Goal: Navigation & Orientation: Find specific page/section

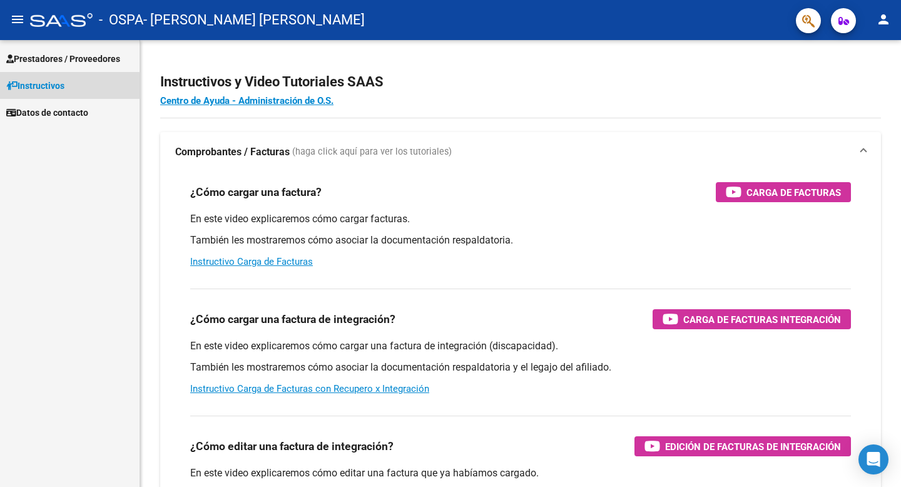
click at [46, 88] on span "Instructivos" at bounding box center [35, 86] width 58 height 14
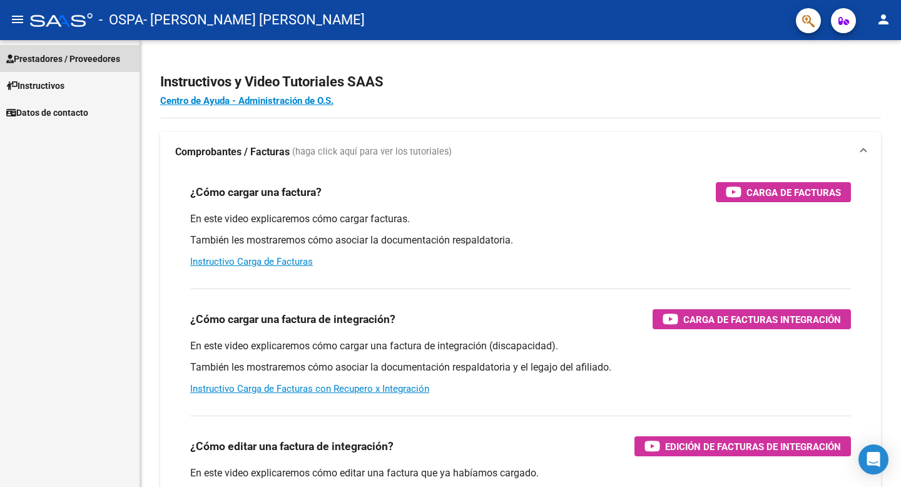
click at [76, 58] on span "Prestadores / Proveedores" at bounding box center [63, 59] width 114 height 14
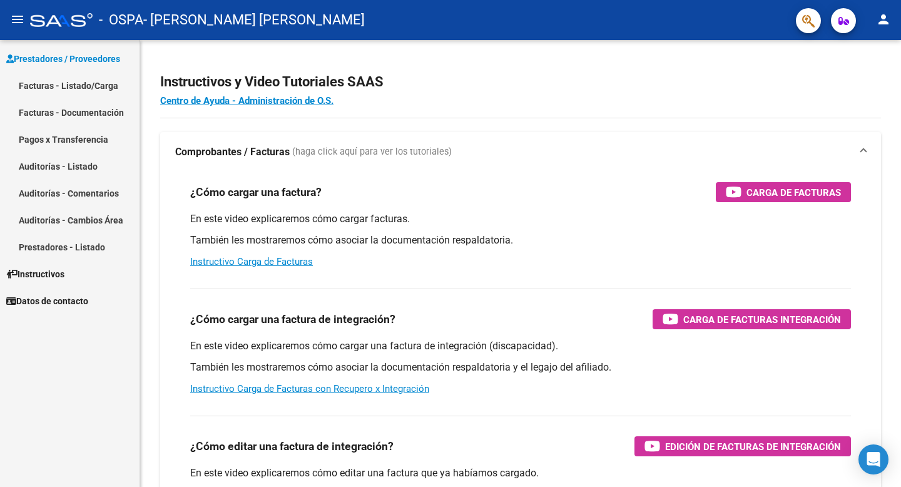
click at [101, 138] on link "Pagos x Transferencia" at bounding box center [70, 139] width 140 height 27
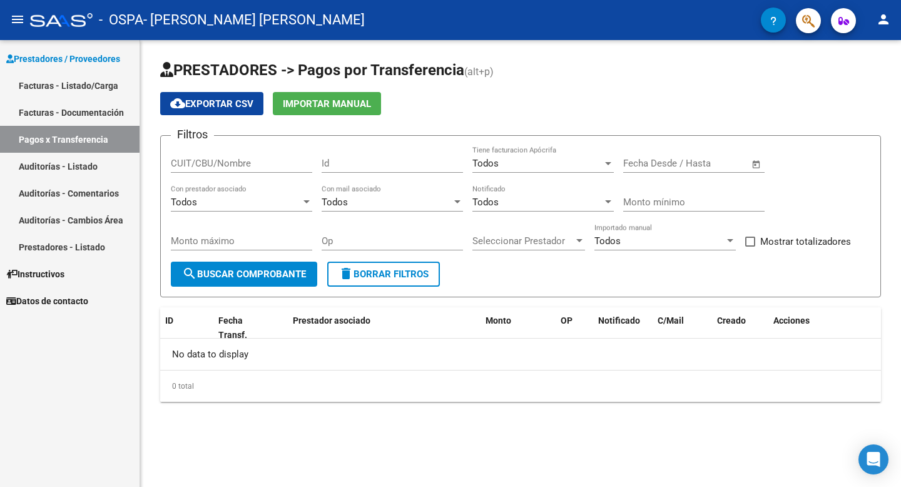
click at [85, 116] on link "Facturas - Documentación" at bounding box center [70, 112] width 140 height 27
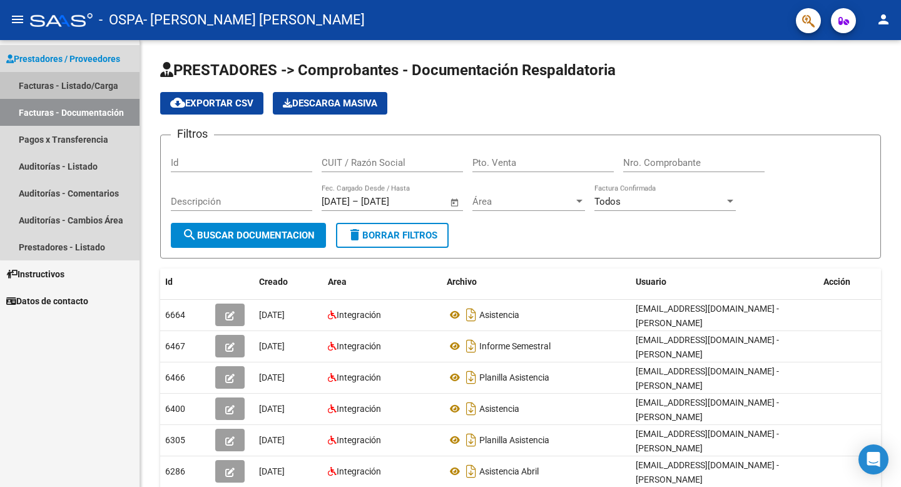
click at [103, 87] on link "Facturas - Listado/Carga" at bounding box center [70, 85] width 140 height 27
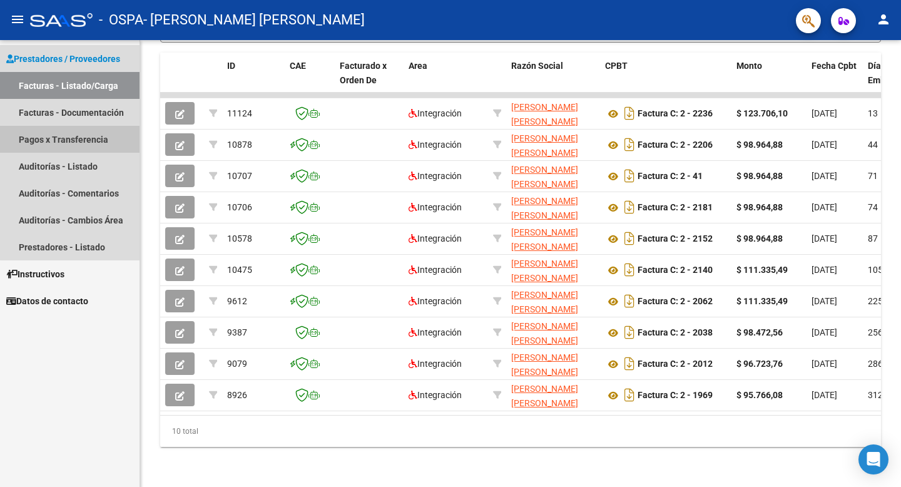
click at [82, 136] on link "Pagos x Transferencia" at bounding box center [70, 139] width 140 height 27
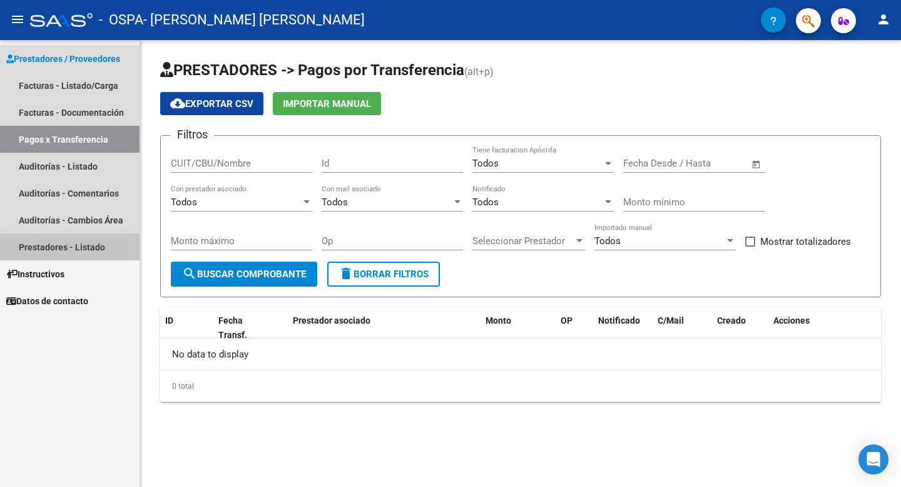
click at [88, 248] on link "Prestadores - Listado" at bounding box center [70, 246] width 140 height 27
